Goal: Go to known website: Go to known website

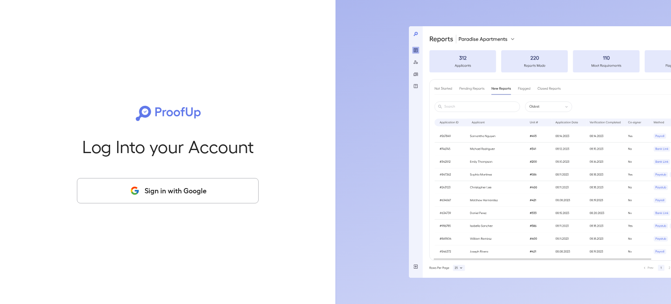
click at [152, 183] on button "Sign in with Google" at bounding box center [168, 190] width 182 height 25
